Goal: Information Seeking & Learning: Learn about a topic

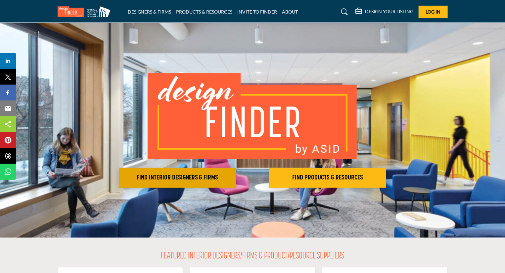
drag, startPoint x: 182, startPoint y: 180, endPoint x: 166, endPoint y: 178, distance: 15.7
click at [166, 178] on h2 "FIND INTERIOR DESIGNERS & FIRMS" at bounding box center [177, 178] width 113 height 8
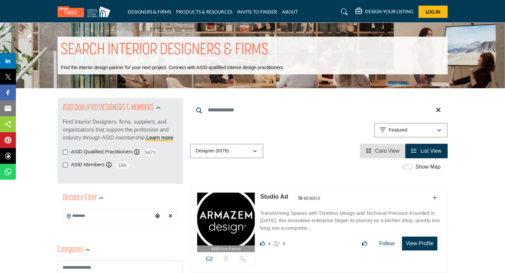
click at [412, 242] on button "View Profile" at bounding box center [419, 244] width 35 height 14
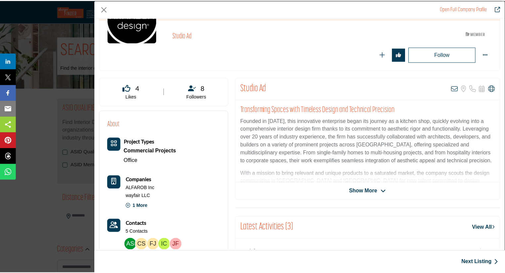
scroll to position [3, 0]
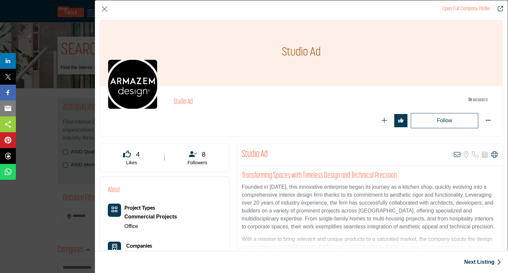
click at [128, 110] on div "Studio Ad ASID Member who supports and impacts the Interior Design industry." at bounding box center [301, 111] width 387 height 34
click at [104, 11] on button "Close" at bounding box center [105, 9] width 10 height 10
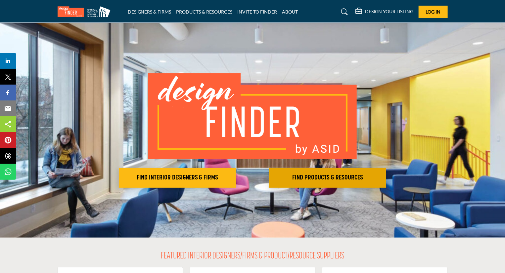
click at [236, 182] on button "FIND PRODUCTS & RESOURCES Find the products and resources to make your project …" at bounding box center [177, 178] width 117 height 20
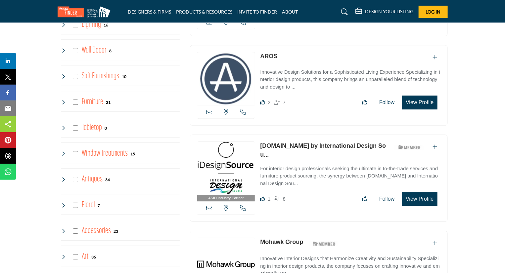
scroll to position [927, 0]
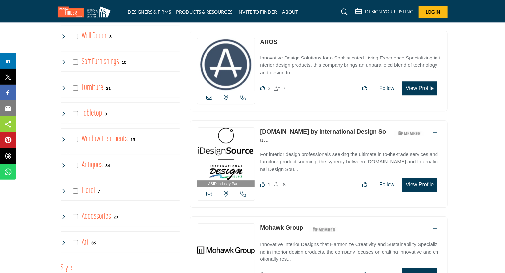
click at [298, 127] on p "iDesignSource.com by International Design Sou..." at bounding box center [324, 136] width 128 height 18
click at [293, 128] on link "iDesignSource.com by International Design Sou..." at bounding box center [323, 136] width 126 height 16
click at [276, 128] on link "iDesignSource.com by International Design Sou..." at bounding box center [323, 136] width 126 height 16
click at [300, 128] on link "iDesignSource.com by International Design Sou..." at bounding box center [323, 136] width 126 height 16
click at [296, 128] on link "iDesignSource.com by International Design Sou..." at bounding box center [323, 136] width 126 height 16
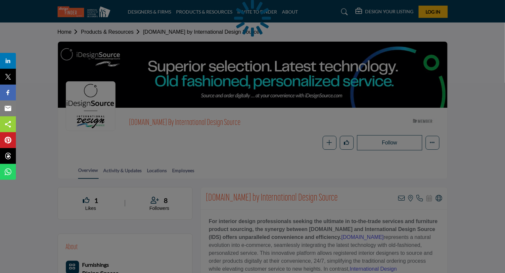
scroll to position [132, 0]
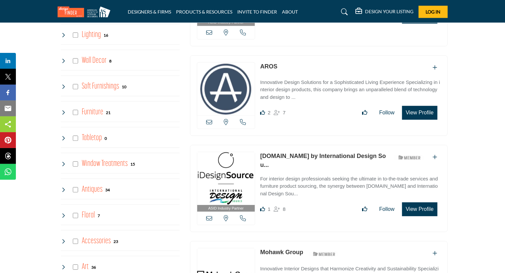
scroll to position [861, 0]
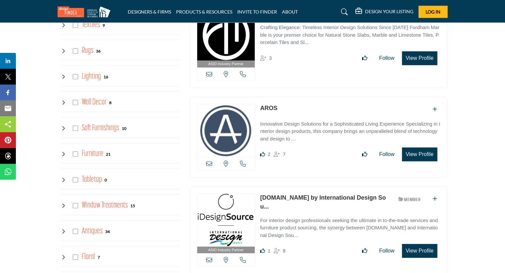
click at [85, 102] on h4 "Wall Decor" at bounding box center [94, 103] width 25 height 12
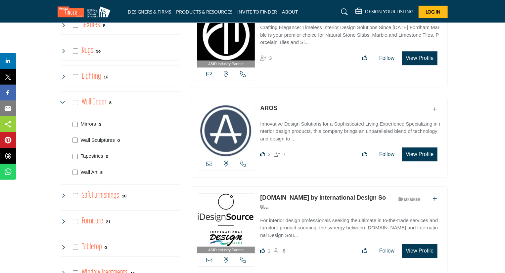
click at [79, 168] on div "Wall Art 8" at bounding box center [125, 172] width 110 height 16
click at [86, 169] on p "Wall Art" at bounding box center [89, 173] width 17 height 8
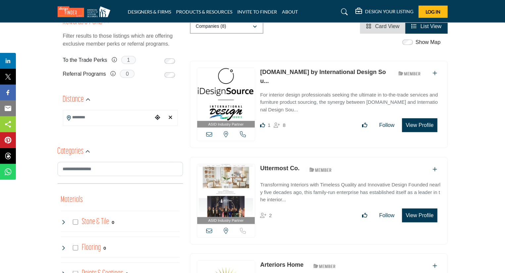
scroll to position [199, 0]
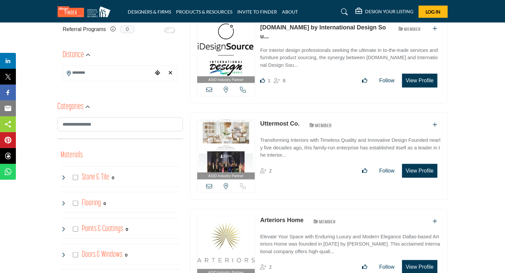
click at [264, 123] on link "Uttermost Co." at bounding box center [279, 124] width 39 height 7
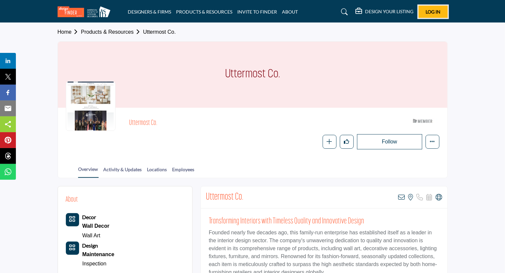
click at [438, 7] on button "Log In" at bounding box center [433, 12] width 29 height 12
